Goal: Obtain resource: Obtain resource

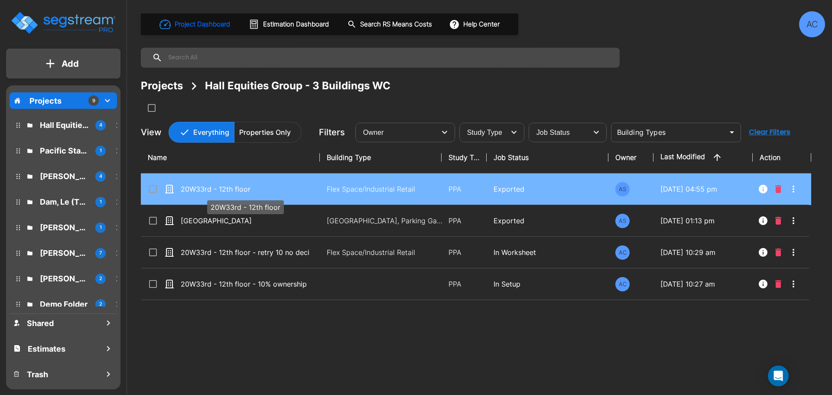
click at [216, 191] on p "20W33rd - 12th floor" at bounding box center [245, 189] width 129 height 10
checkbox input "true"
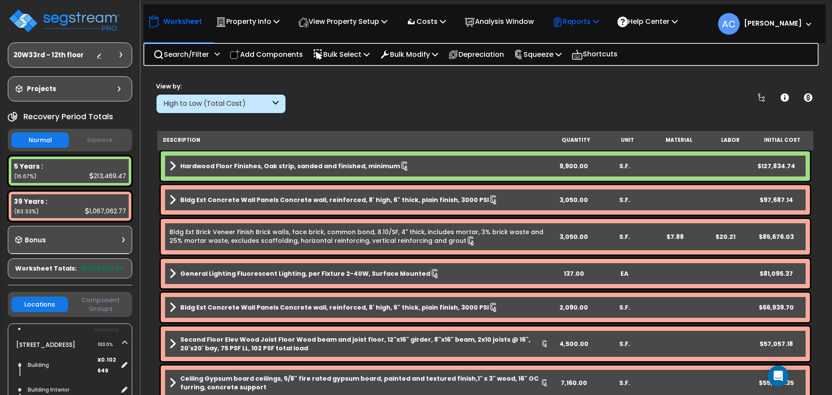
click at [588, 26] on p "Reports" at bounding box center [576, 22] width 46 height 12
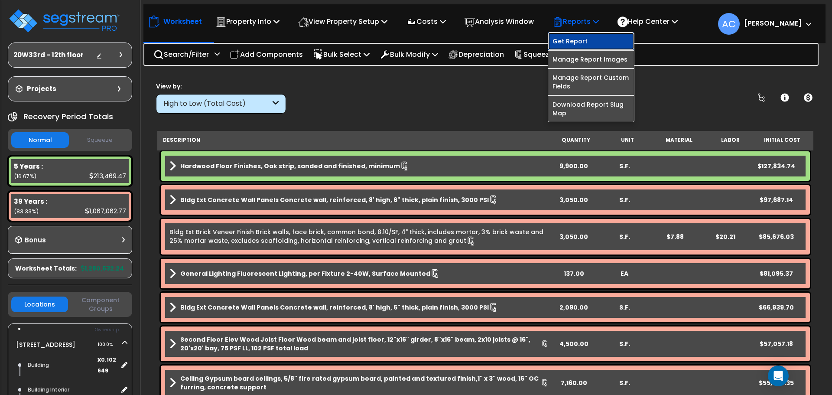
click at [579, 35] on link "Get Report" at bounding box center [591, 41] width 86 height 17
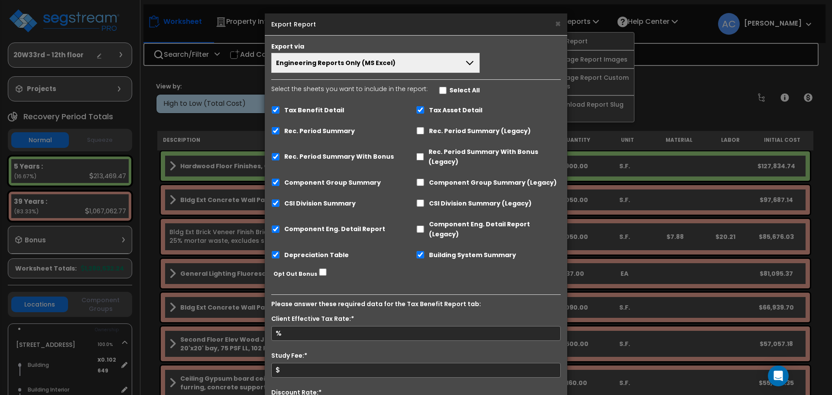
click at [332, 111] on label "Tax Benefit Detail" at bounding box center [314, 110] width 60 height 10
click at [280, 111] on input "Tax Benefit Detail" at bounding box center [275, 109] width 9 height 7
checkbox input "false"
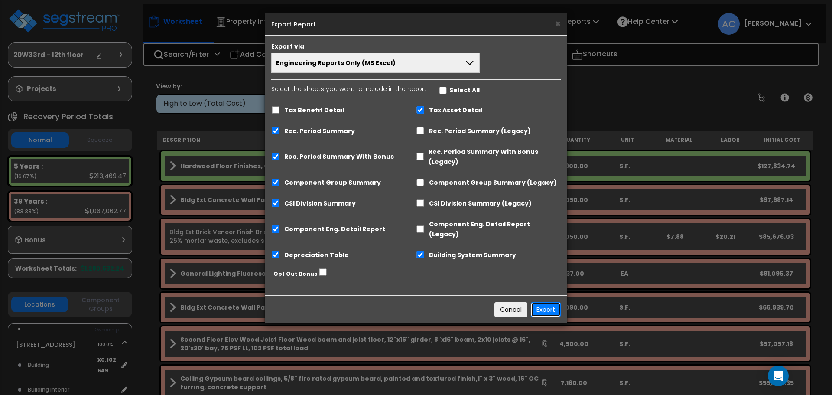
click at [556, 304] on button "Export" at bounding box center [546, 309] width 30 height 15
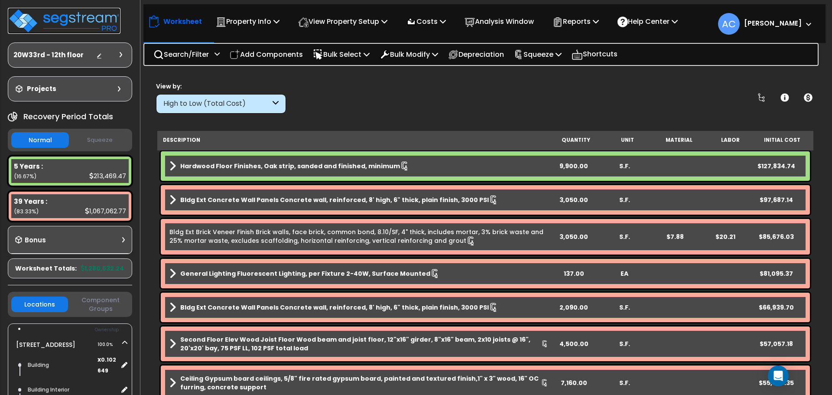
click at [62, 23] on img at bounding box center [64, 21] width 113 height 26
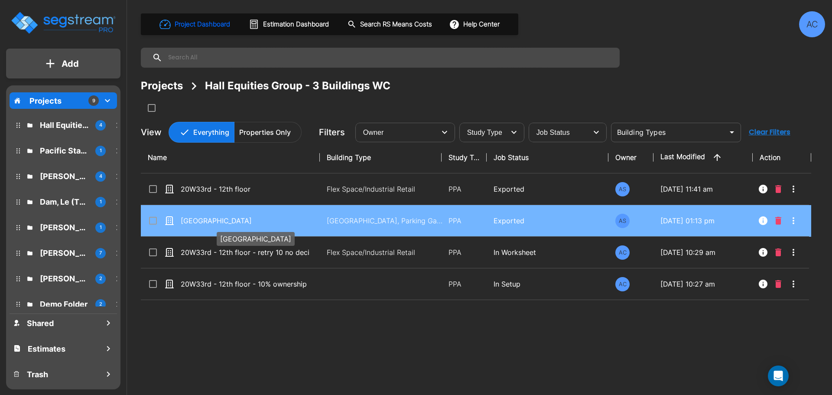
click at [263, 222] on p "[GEOGRAPHIC_DATA]" at bounding box center [245, 220] width 129 height 10
checkbox input "true"
click at [263, 222] on p "[GEOGRAPHIC_DATA]" at bounding box center [245, 220] width 129 height 10
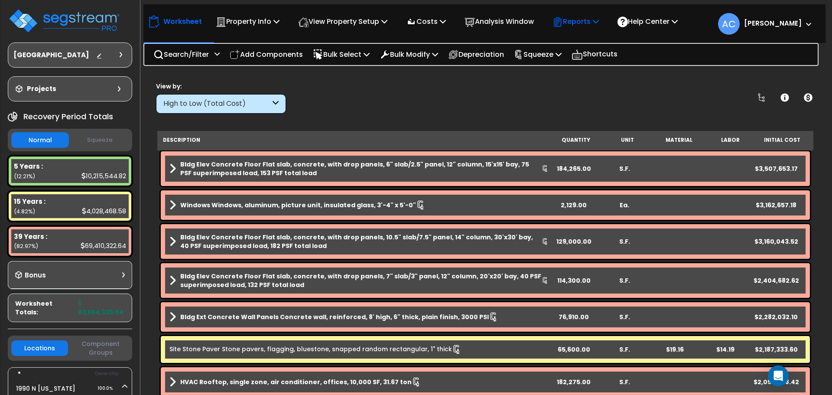
click at [599, 29] on div "Reports" at bounding box center [576, 21] width 46 height 20
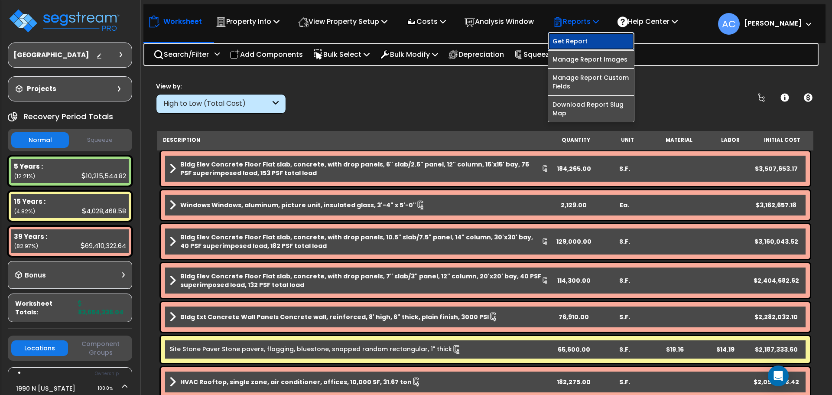
click at [607, 46] on link "Get Report" at bounding box center [591, 41] width 86 height 17
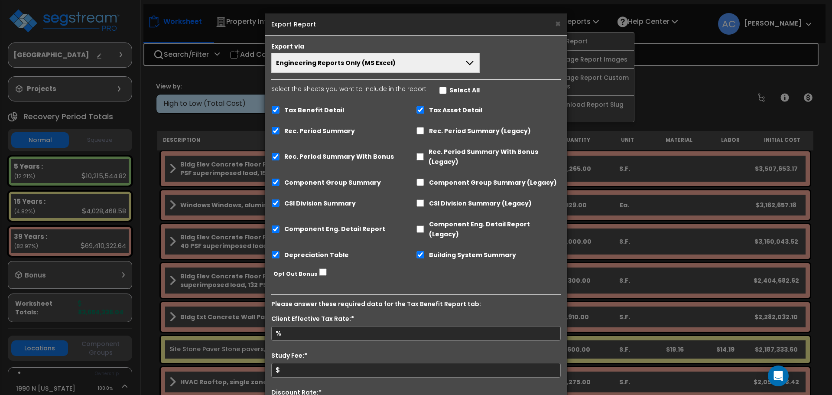
click at [307, 109] on label "Tax Benefit Detail" at bounding box center [314, 110] width 60 height 10
click at [280, 109] on input "Tax Benefit Detail" at bounding box center [275, 109] width 9 height 7
checkbox input "false"
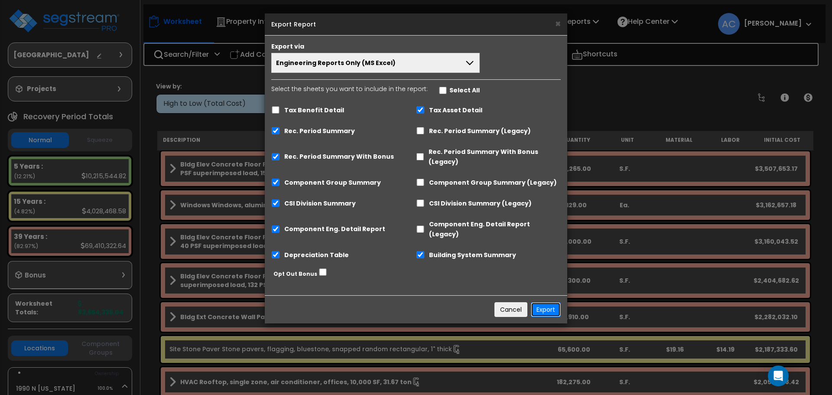
click at [549, 304] on button "Export" at bounding box center [546, 309] width 30 height 15
